Goal: Communication & Community: Answer question/provide support

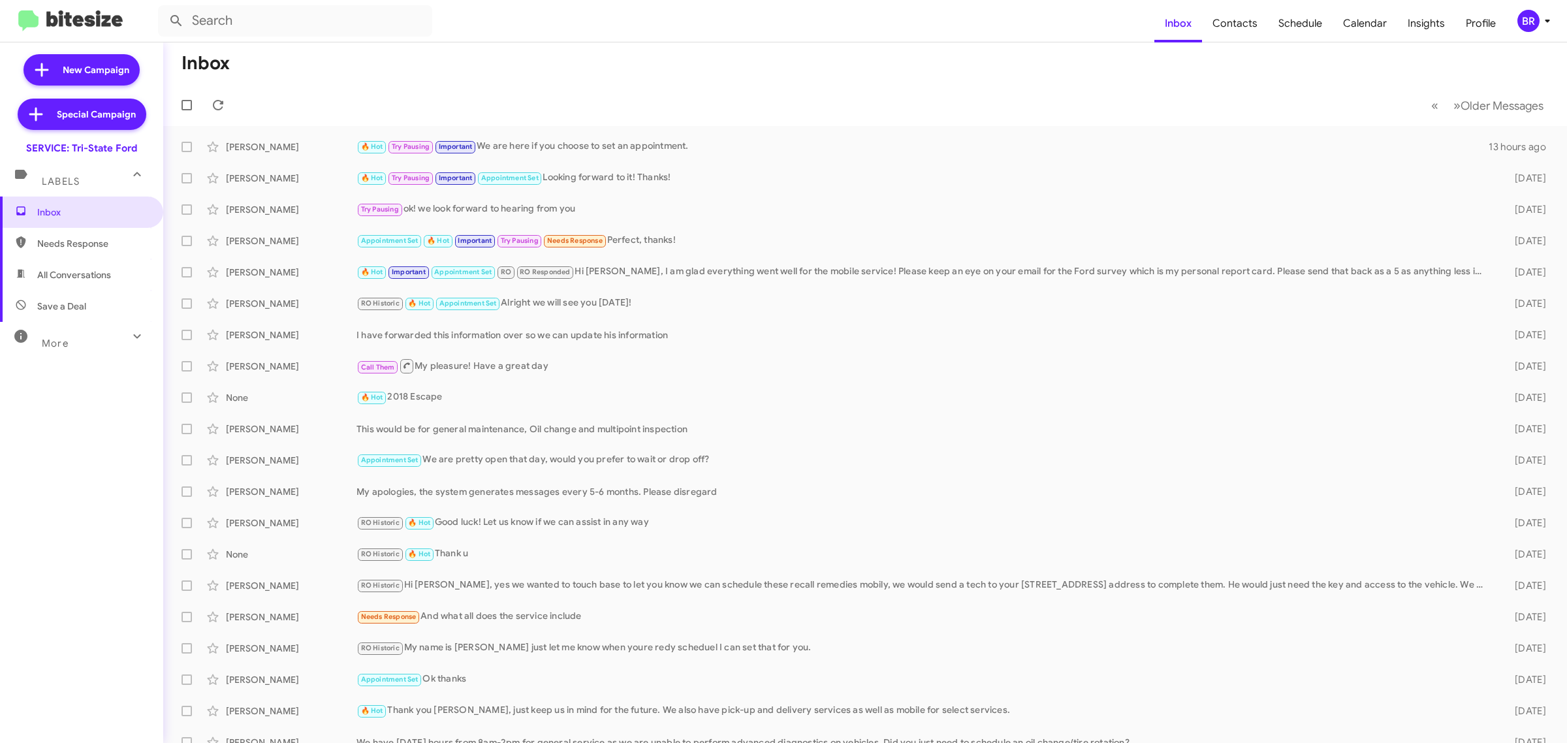
click at [1521, 23] on div "BR" at bounding box center [1528, 21] width 22 height 22
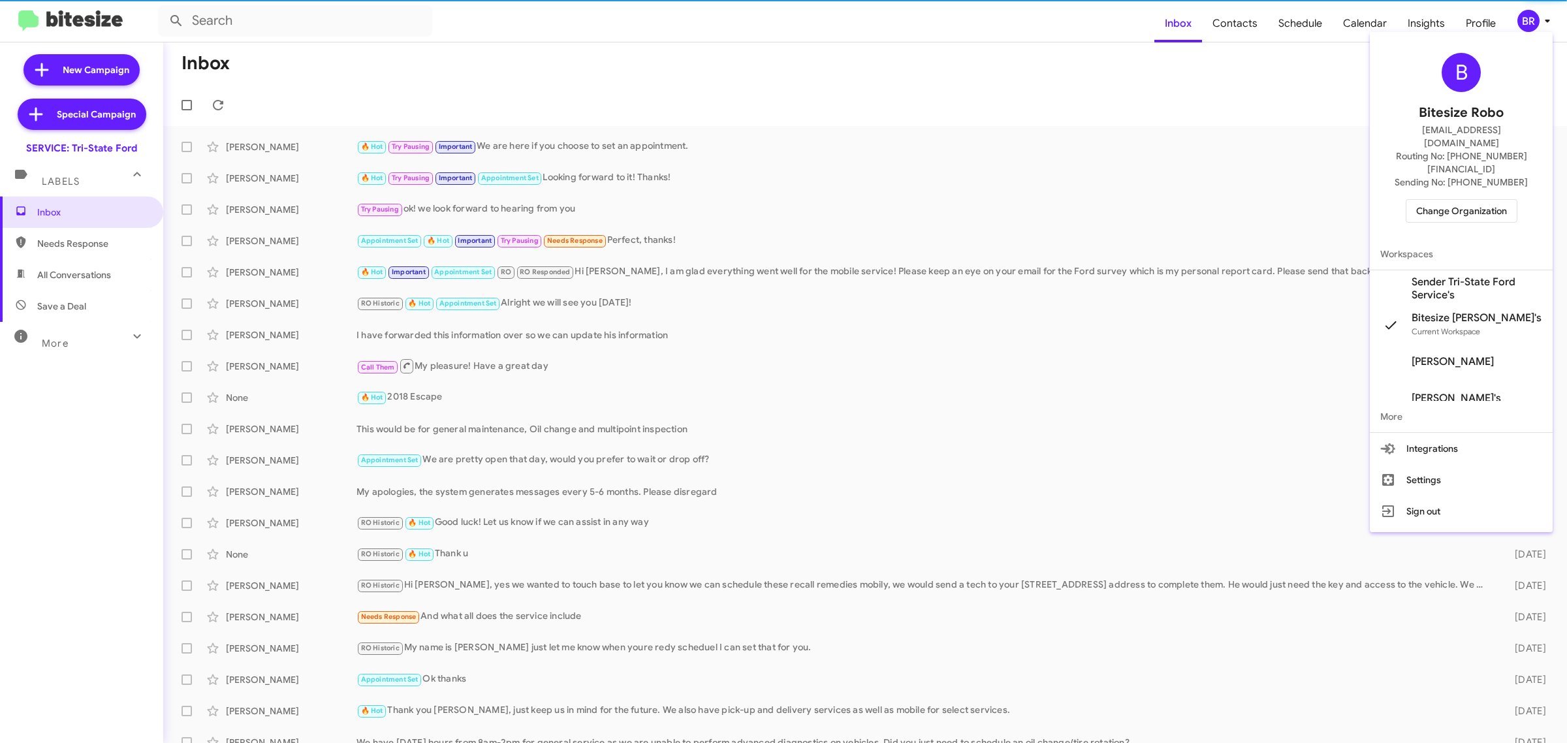
click at [1446, 197] on div "B Bitesize Robo jeks.ocampo1717@gmail.com Routing No: +1 (410) 709-7250 Sending…" at bounding box center [1460, 137] width 183 height 201
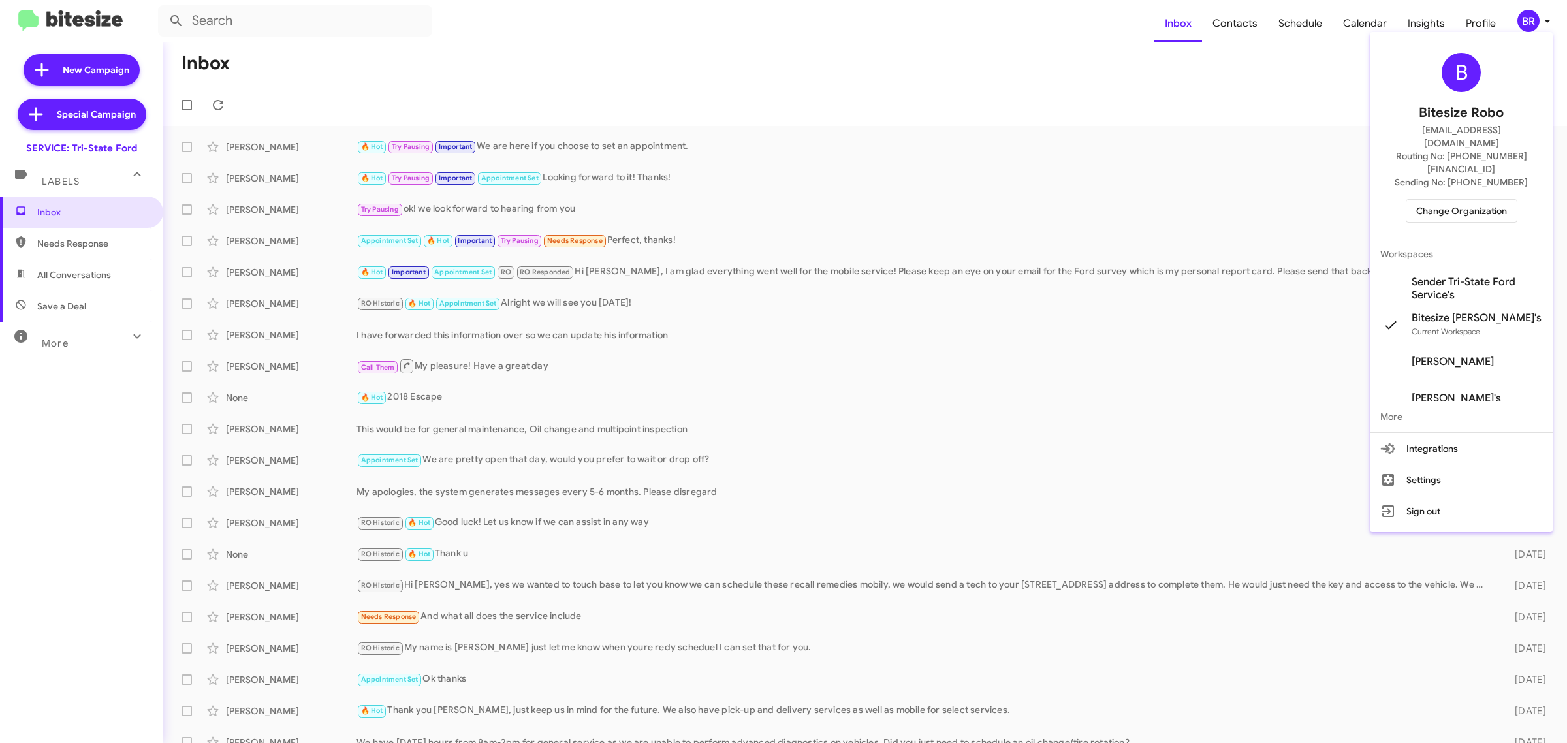
click at [1444, 200] on span "Change Organization" at bounding box center [1461, 211] width 91 height 22
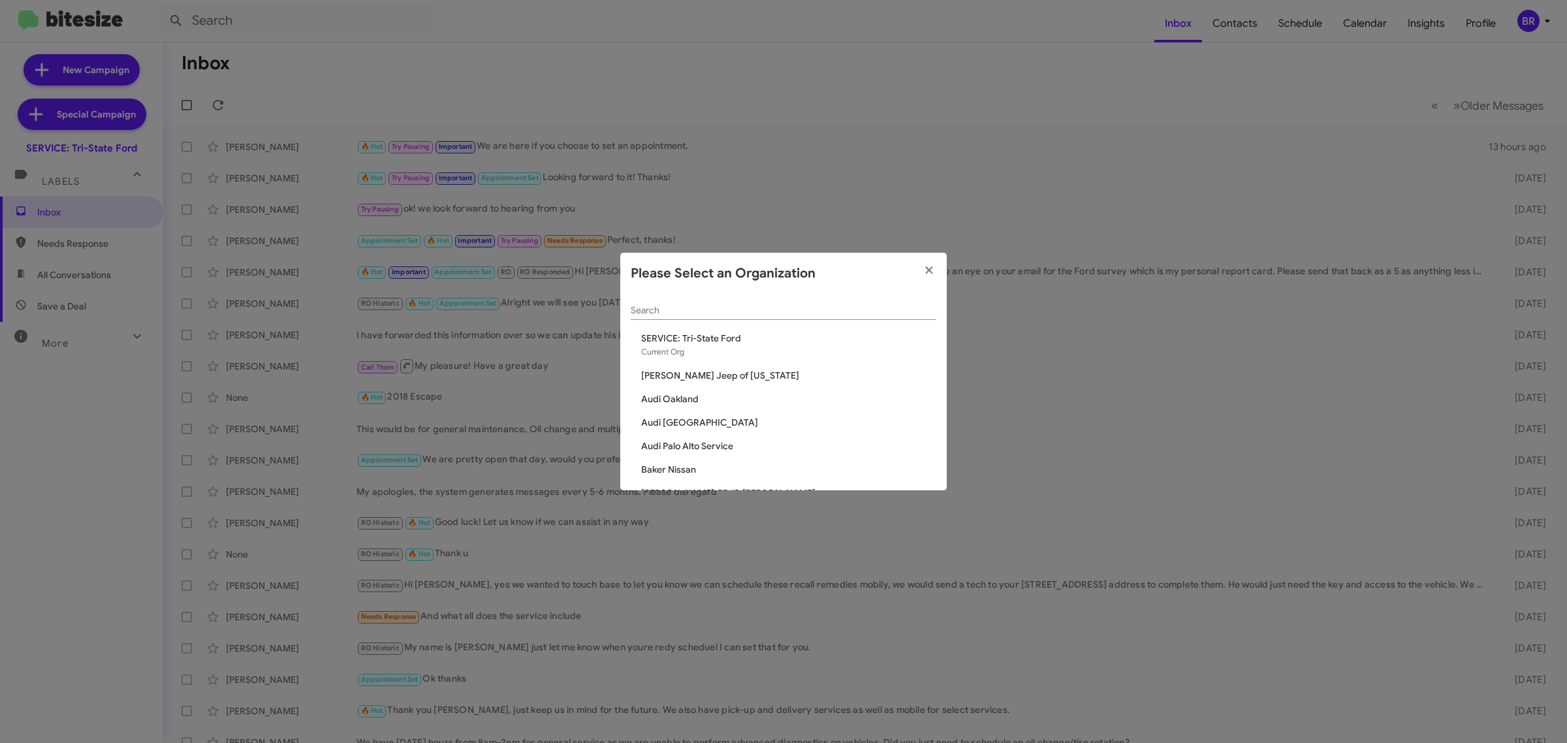
click at [806, 313] on div "Search" at bounding box center [783, 306] width 305 height 25
click at [807, 311] on input "Search" at bounding box center [783, 310] width 305 height 10
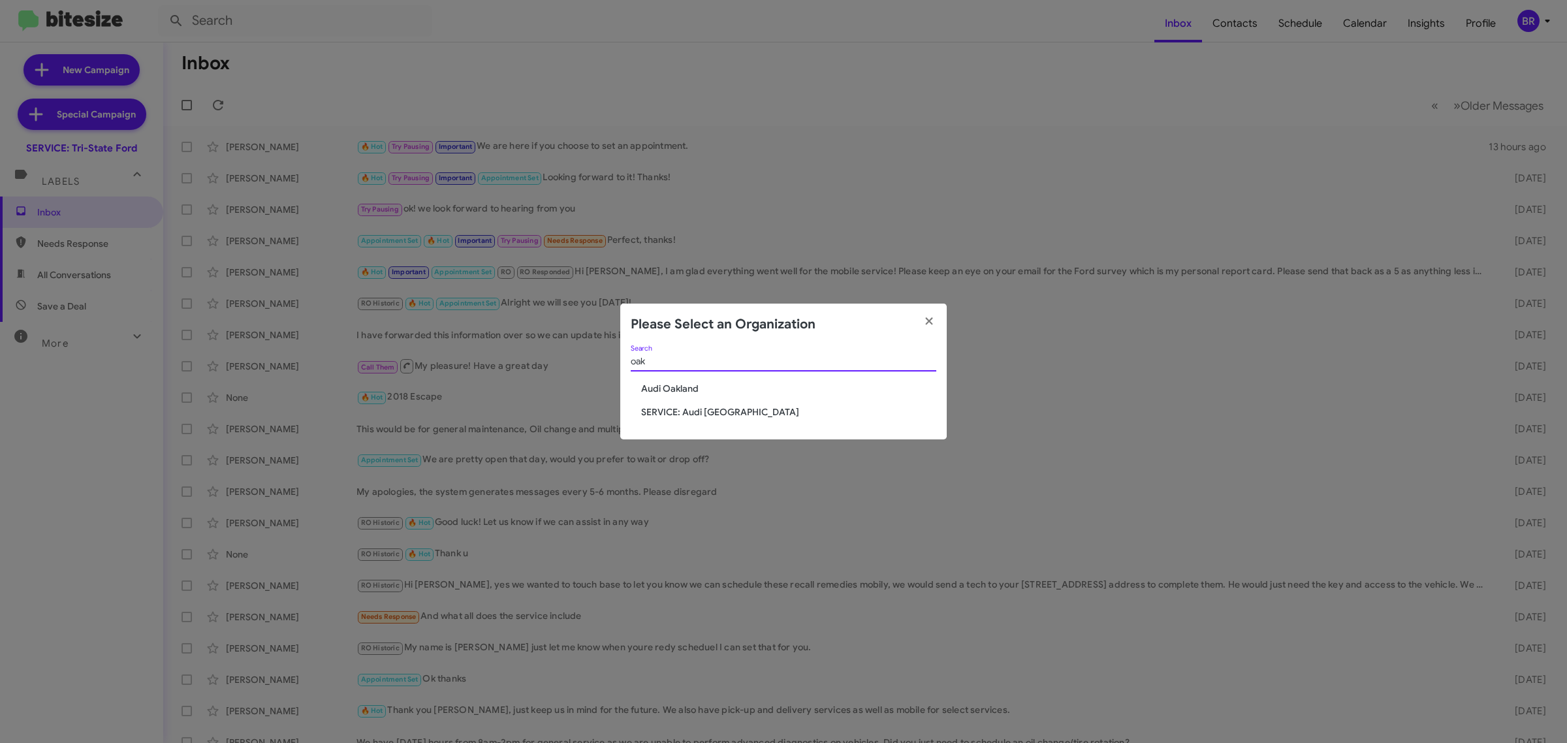
type input "oak"
click at [670, 390] on span "Audi Oakland" at bounding box center [788, 388] width 295 height 13
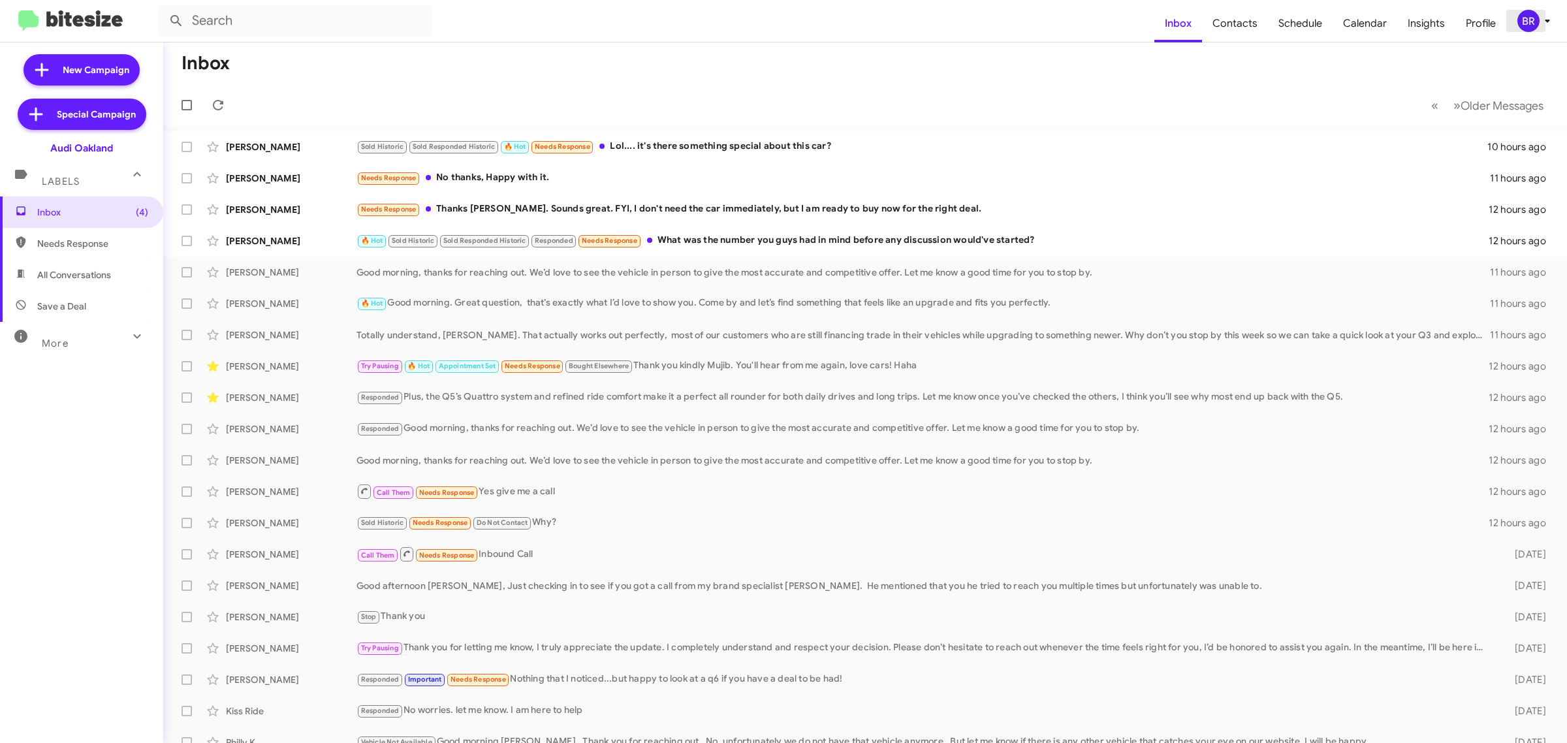
click at [1538, 21] on div "BR" at bounding box center [1528, 21] width 22 height 22
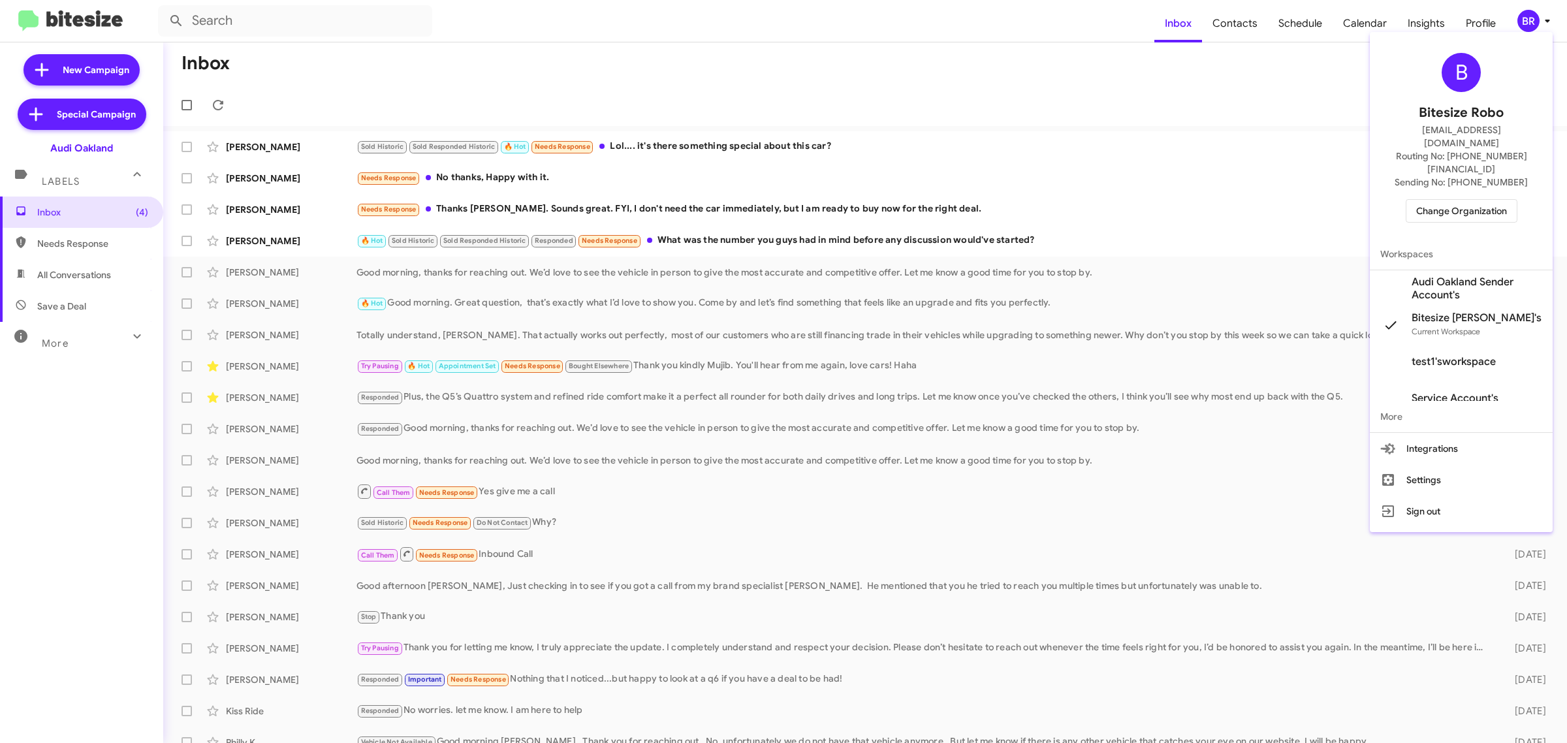
click at [1538, 21] on div at bounding box center [783, 371] width 1567 height 743
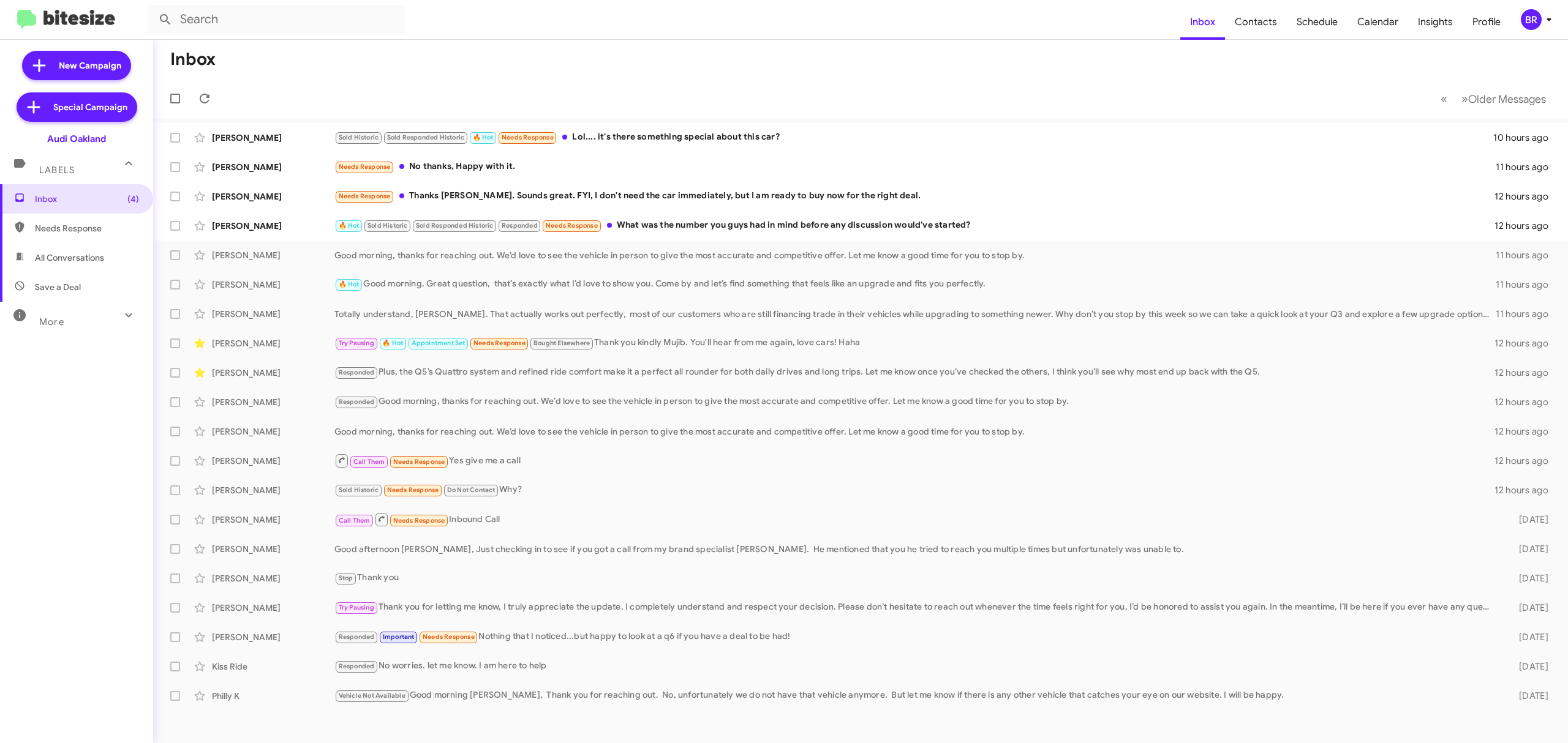
drag, startPoint x: 1353, startPoint y: 32, endPoint x: 875, endPoint y: 52, distance: 478.4
click at [875, 52] on mat-toolbar-row "Inbox" at bounding box center [860, 59] width 1415 height 39
click at [477, 518] on div "Call Them Needs Response Inbound Call" at bounding box center [921, 520] width 1175 height 15
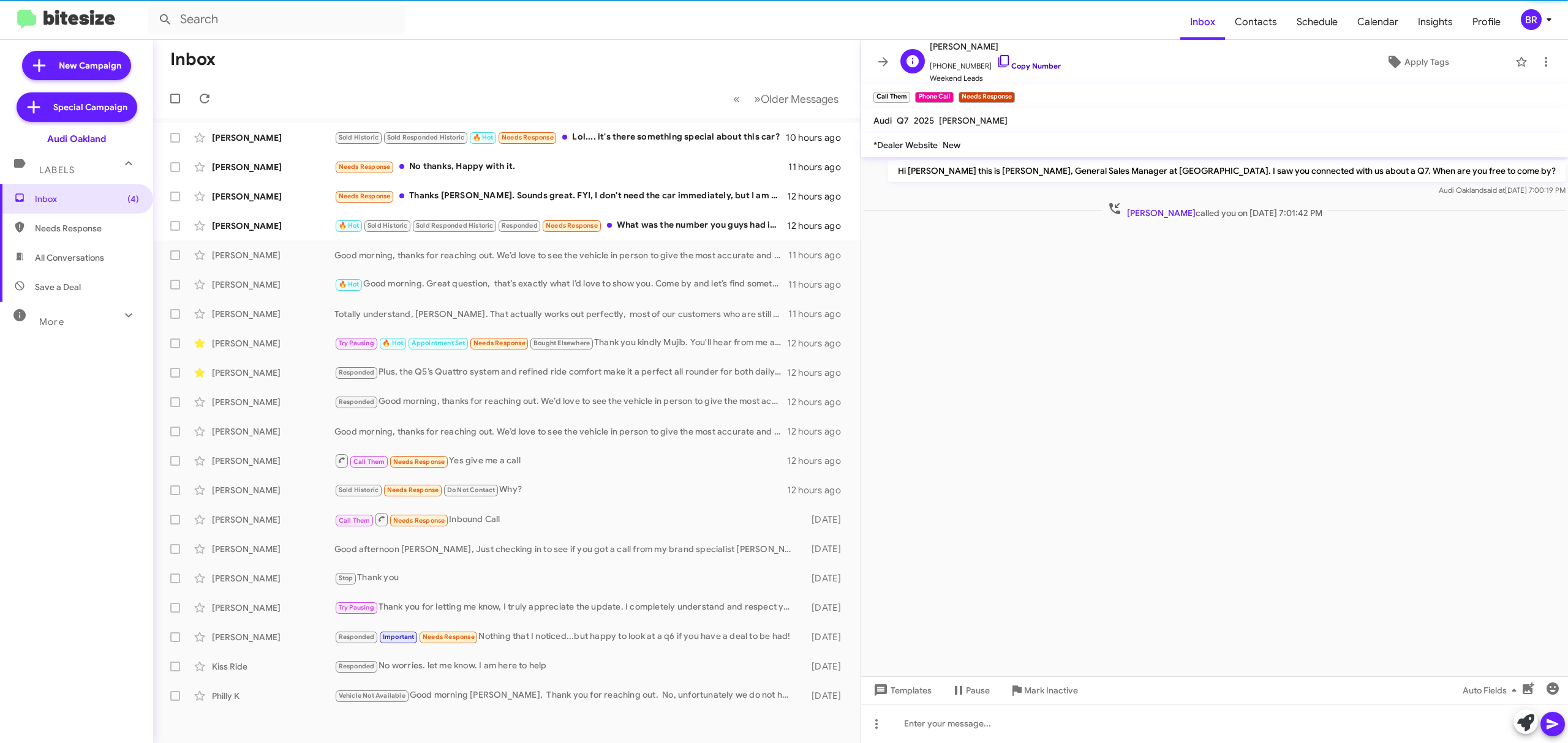
click at [1011, 65] on link "Copy Number" at bounding box center [1028, 66] width 65 height 9
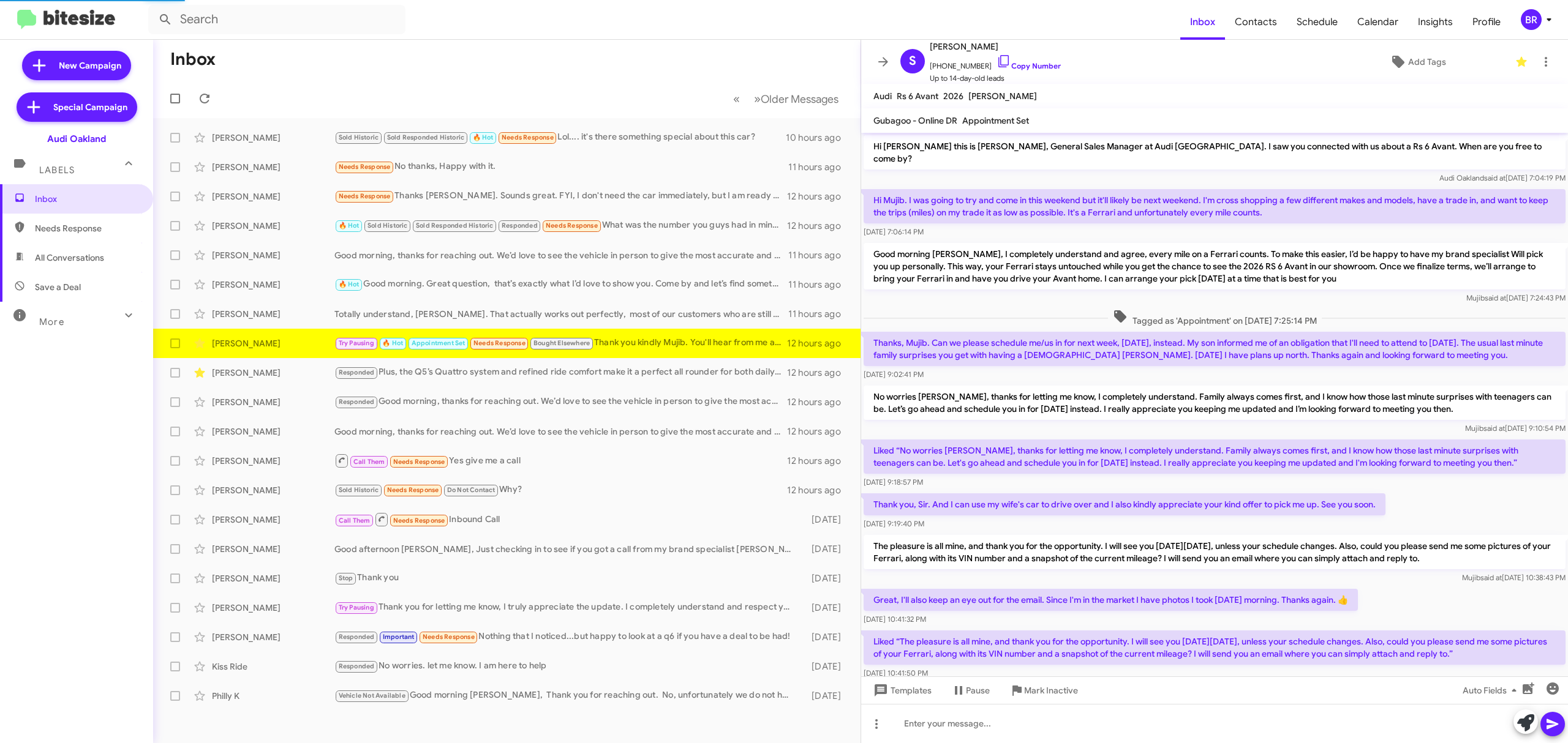
scroll to position [234, 0]
